Goal: Find contact information: Find contact information

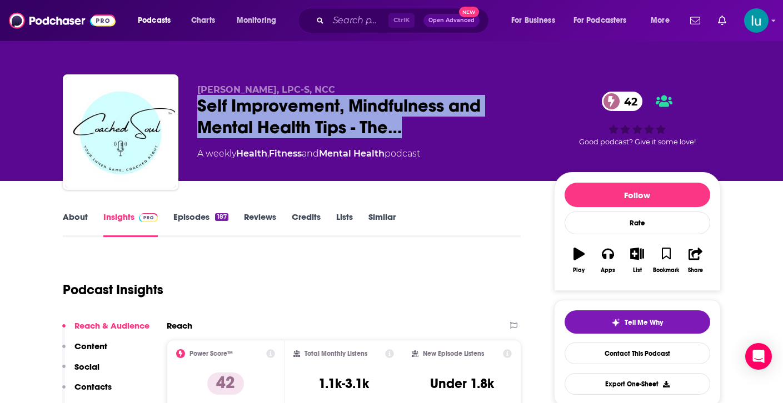
click at [289, 367] on div "Total Monthly Listens 1.1k-3.1k" at bounding box center [343, 375] width 118 height 70
drag, startPoint x: 192, startPoint y: 101, endPoint x: 357, endPoint y: 134, distance: 168.2
click at [408, 141] on div "Dr. Steve Hudgins, LPC-S, NCC Self Improvement, Mindfulness and Mental Health T…" at bounding box center [392, 134] width 658 height 120
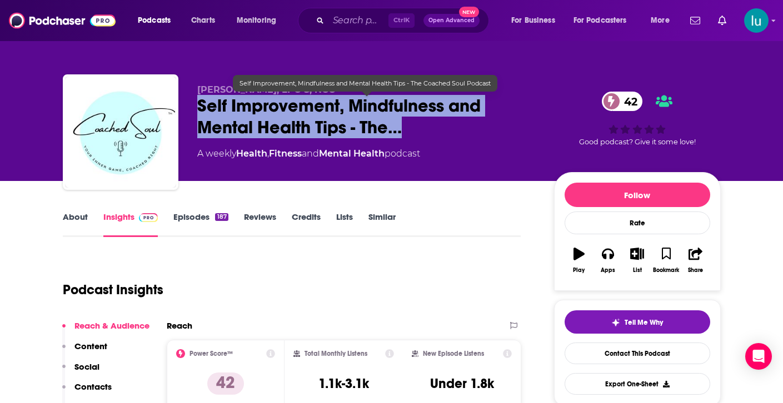
copy h2 "Self Improvement, Mindfulness and Mental Health Tips - The…"
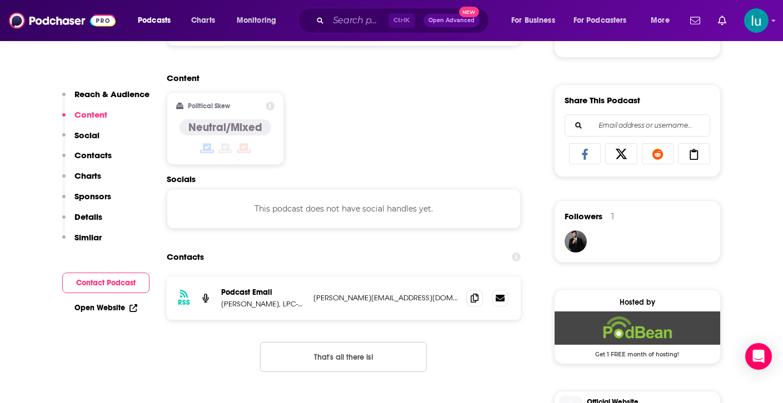
scroll to position [662, 0]
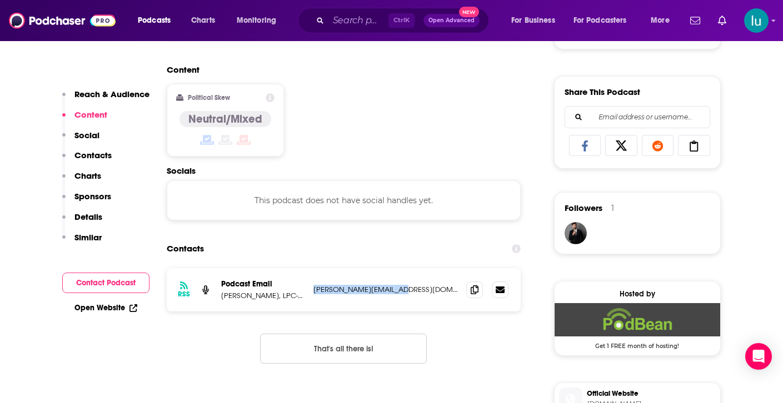
drag, startPoint x: 402, startPoint y: 287, endPoint x: 312, endPoint y: 291, distance: 89.5
click at [312, 291] on div "RSS Podcast Email Steve Hudgins, LPC-S, NCC steve@prcounseling.com steve@prcoun…" at bounding box center [344, 289] width 354 height 43
copy p "steve@prcounseling.com"
click at [403, 337] on button "That's all there is!" at bounding box center [343, 349] width 167 height 30
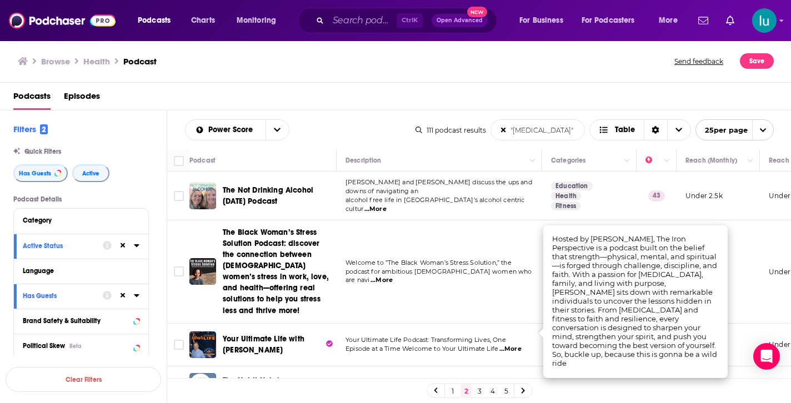
scroll to position [436, 0]
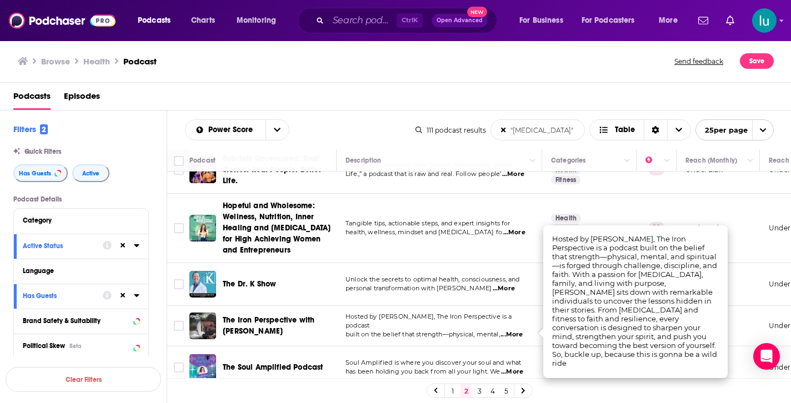
click at [751, 276] on td "Under 1.9k" at bounding box center [718, 284] width 83 height 43
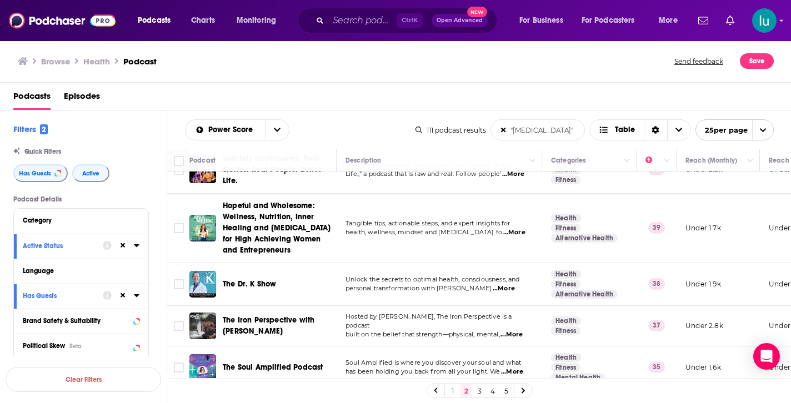
click at [178, 263] on td at bounding box center [178, 284] width 22 height 43
click at [516, 402] on span "Welcome to The Gaming Persona, a unique podcast that" at bounding box center [433, 406] width 175 height 8
click at [517, 347] on td "Soul Amplified is where you discover your soul and what has been holding you ba…" at bounding box center [440, 368] width 206 height 43
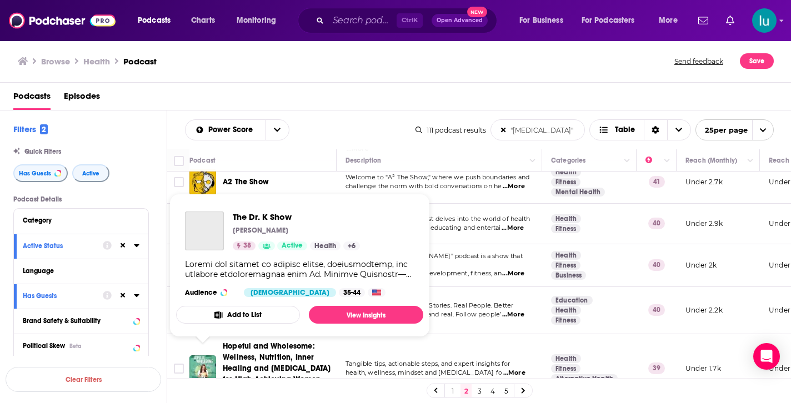
scroll to position [362, 0]
